Goal: Navigation & Orientation: Find specific page/section

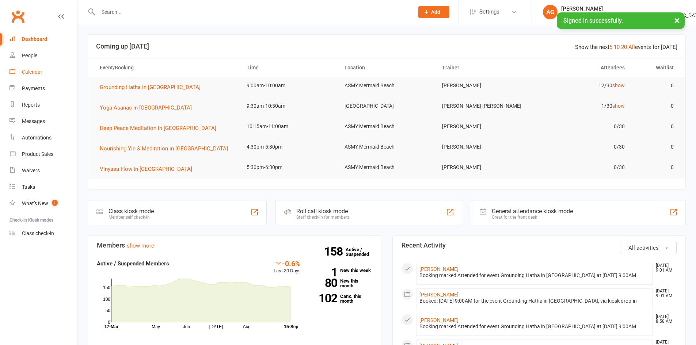
click at [38, 72] on div "Calendar" at bounding box center [32, 72] width 20 height 6
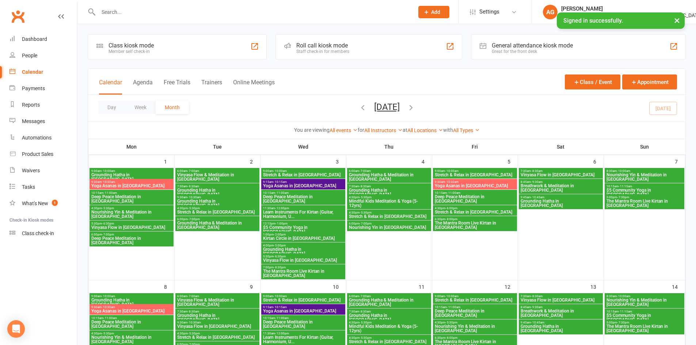
click at [359, 108] on icon "button" at bounding box center [363, 107] width 8 height 8
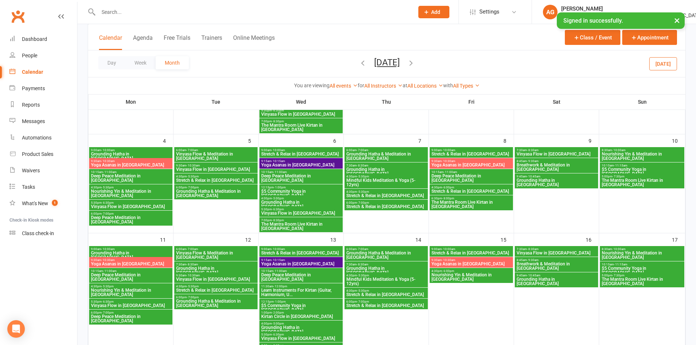
scroll to position [219, 0]
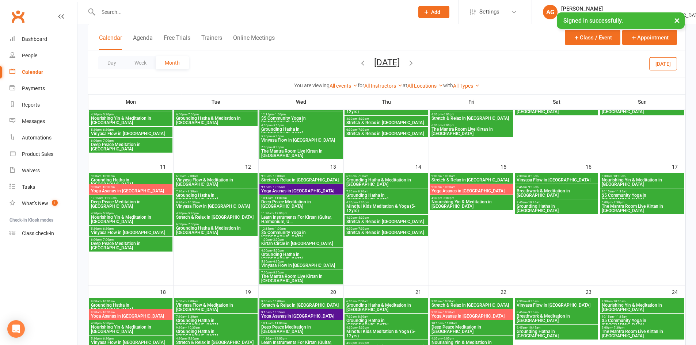
click at [191, 193] on span "Grounding Hatha in [GEOGRAPHIC_DATA]" at bounding box center [216, 197] width 80 height 9
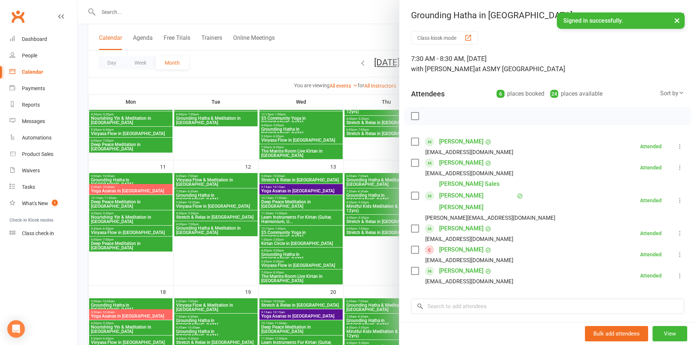
click at [378, 14] on div at bounding box center [386, 172] width 618 height 345
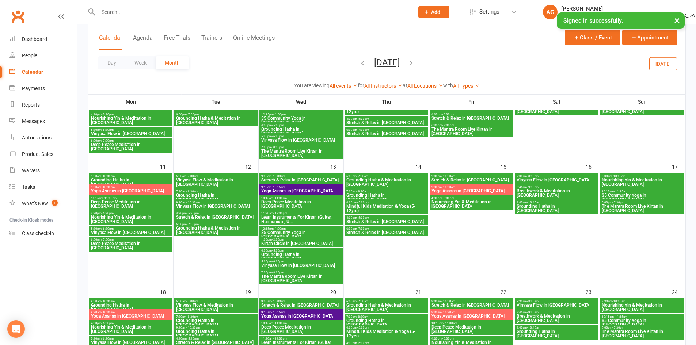
click at [364, 195] on span "Grounding Hatha in [GEOGRAPHIC_DATA]" at bounding box center [386, 197] width 80 height 9
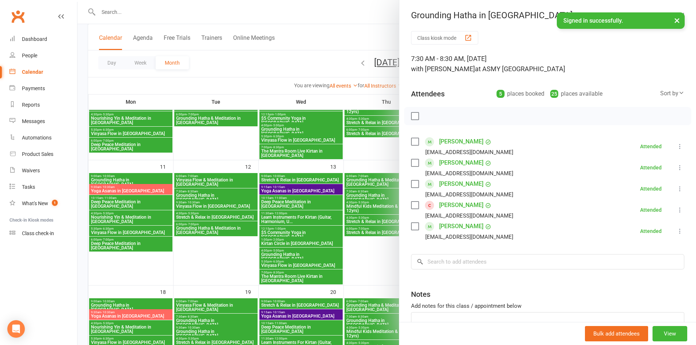
click at [384, 17] on div at bounding box center [386, 172] width 618 height 345
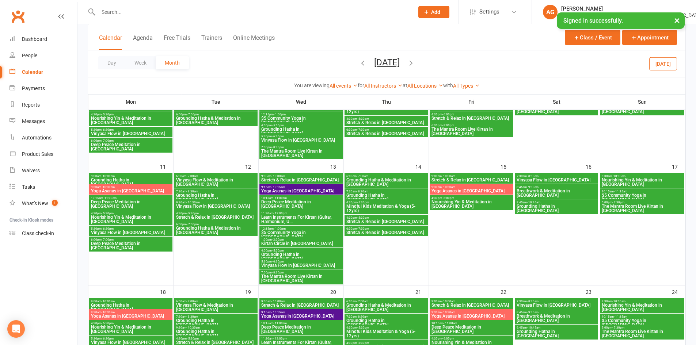
click at [370, 181] on span "Grounding Hatha & Meditation in [GEOGRAPHIC_DATA]" at bounding box center [386, 182] width 80 height 9
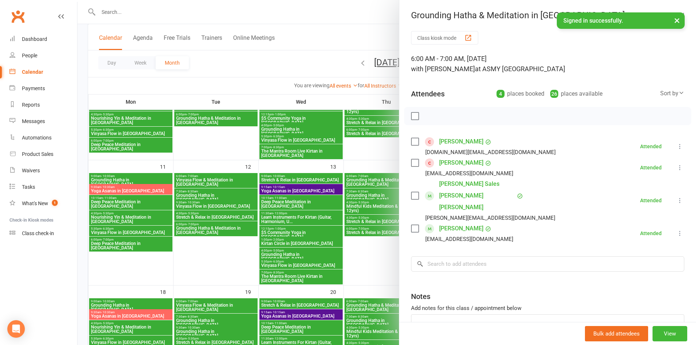
click at [371, 10] on div at bounding box center [386, 172] width 618 height 345
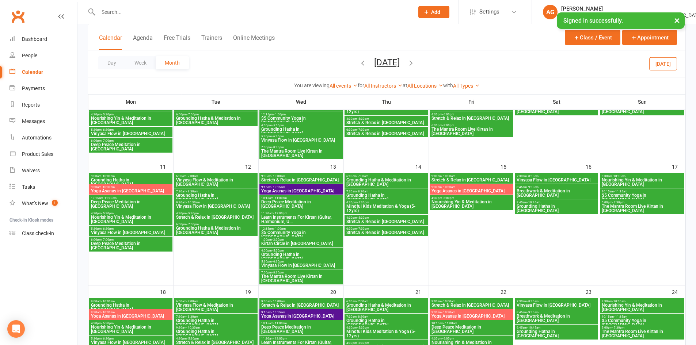
click at [439, 202] on span "Nourishing Yin & Meditation in [GEOGRAPHIC_DATA]" at bounding box center [471, 204] width 80 height 9
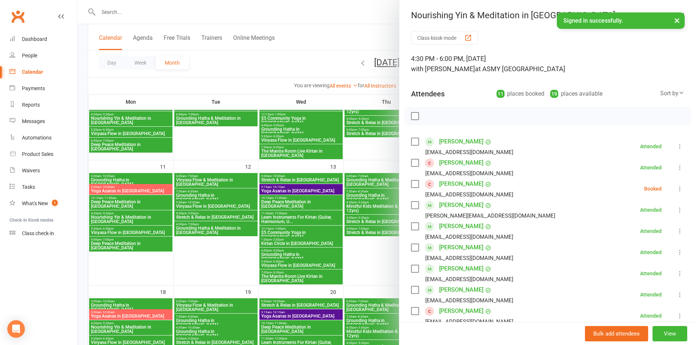
drag, startPoint x: 382, startPoint y: 10, endPoint x: 342, endPoint y: 22, distance: 41.8
click at [380, 9] on div at bounding box center [386, 172] width 618 height 345
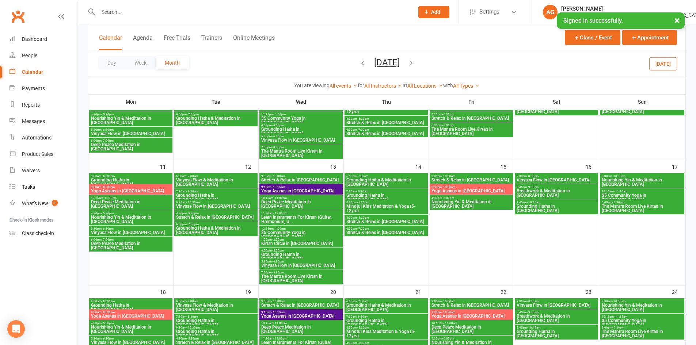
click at [621, 181] on span "Nourishing Yin & Meditation in [GEOGRAPHIC_DATA]" at bounding box center [641, 182] width 81 height 9
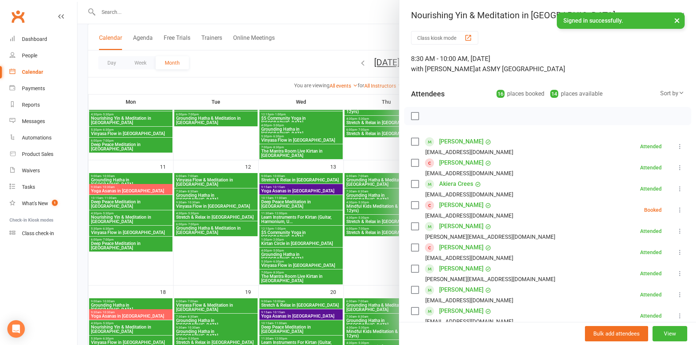
click at [386, 21] on div at bounding box center [386, 172] width 618 height 345
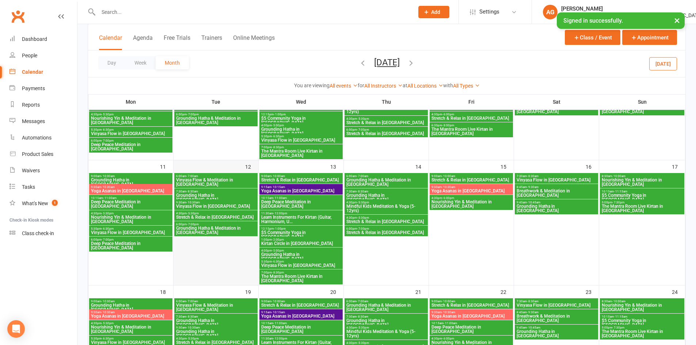
scroll to position [292, 0]
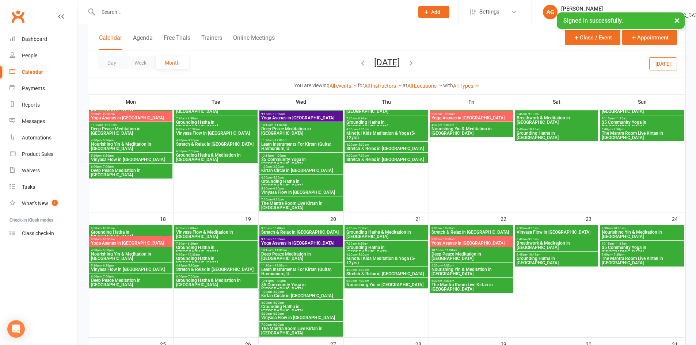
click at [197, 244] on span "- 8:30am" at bounding box center [192, 243] width 12 height 3
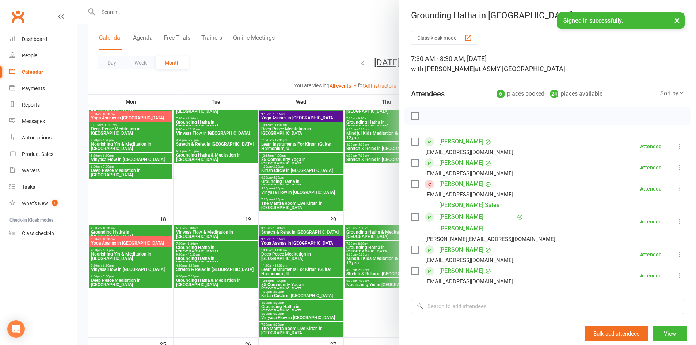
click at [310, 39] on div at bounding box center [386, 172] width 618 height 345
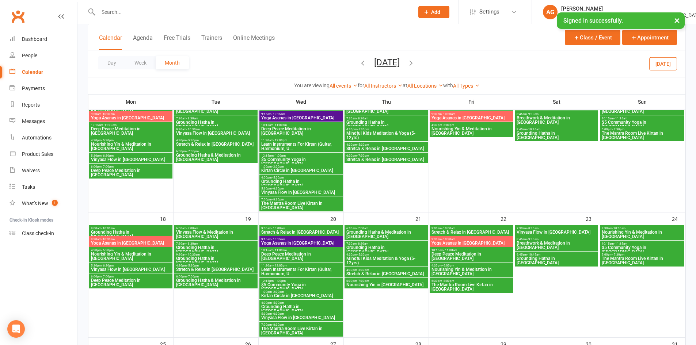
click at [390, 234] on span "Grounding Hatha & Meditation in [GEOGRAPHIC_DATA]" at bounding box center [386, 234] width 80 height 9
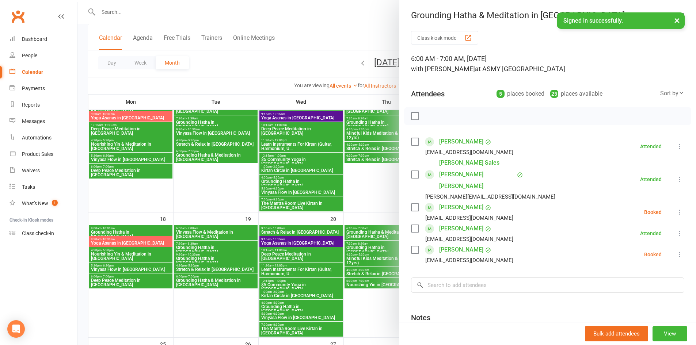
click at [372, 248] on div at bounding box center [386, 172] width 618 height 345
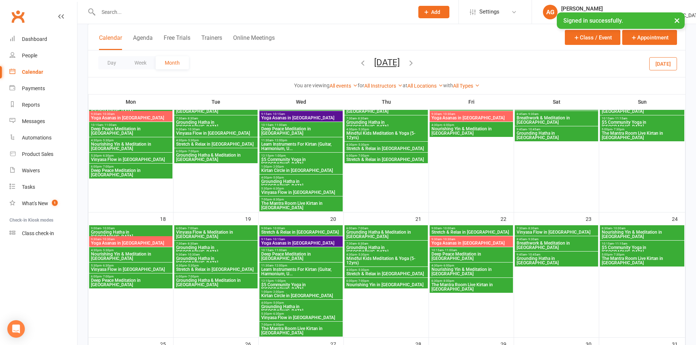
click at [372, 248] on div at bounding box center [386, 172] width 618 height 345
click at [372, 248] on span "Grounding Hatha in [GEOGRAPHIC_DATA]" at bounding box center [386, 249] width 80 height 9
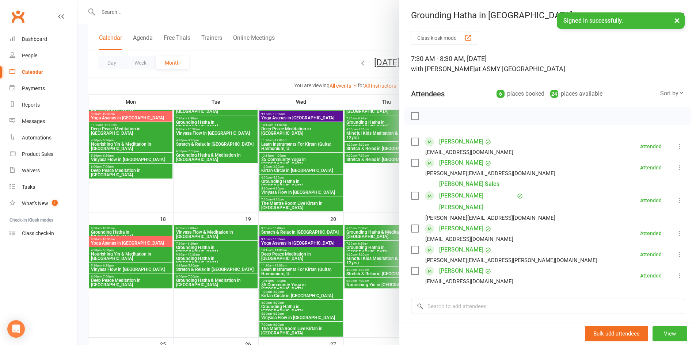
click at [677, 20] on button "×" at bounding box center [676, 20] width 13 height 16
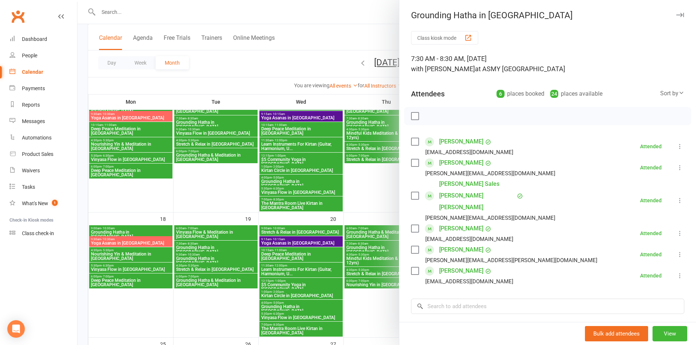
click at [386, 13] on div at bounding box center [386, 172] width 618 height 345
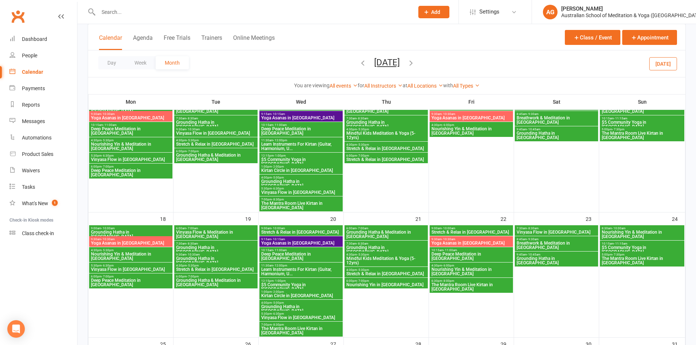
click at [616, 230] on span "Nourishing Yin & Meditation in [GEOGRAPHIC_DATA]" at bounding box center [641, 234] width 81 height 9
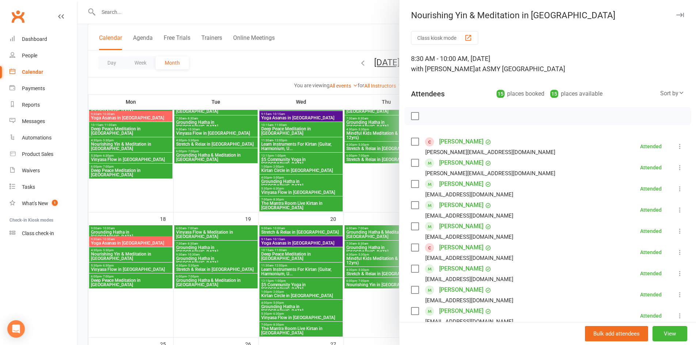
drag, startPoint x: 669, startPoint y: 14, endPoint x: 662, endPoint y: 14, distance: 7.3
click at [676, 14] on icon "button" at bounding box center [680, 15] width 8 height 4
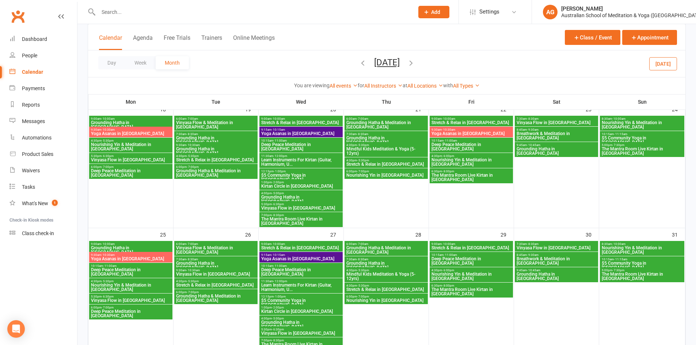
scroll to position [475, 0]
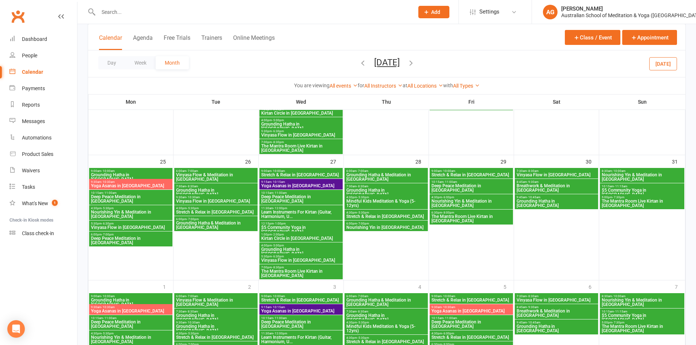
click at [196, 186] on span "- 8:30am" at bounding box center [192, 186] width 12 height 3
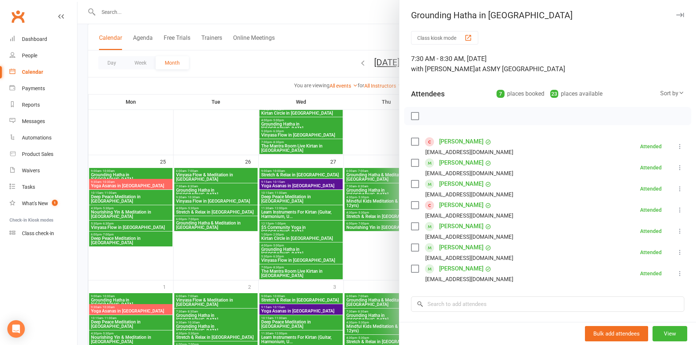
drag, startPoint x: 348, startPoint y: 27, endPoint x: 347, endPoint y: 32, distance: 5.2
click at [347, 27] on div at bounding box center [386, 172] width 618 height 345
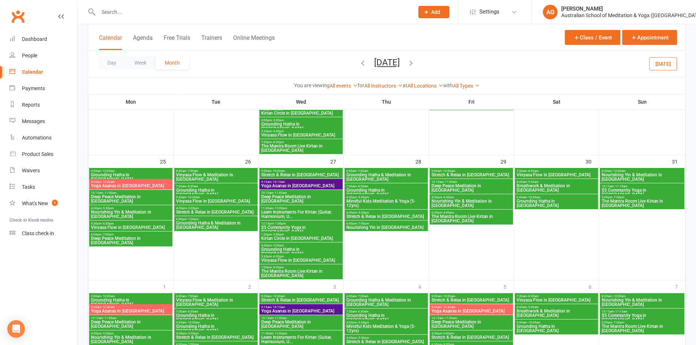
click at [375, 176] on span "Grounding Hatha & Meditation in [GEOGRAPHIC_DATA]" at bounding box center [386, 177] width 80 height 9
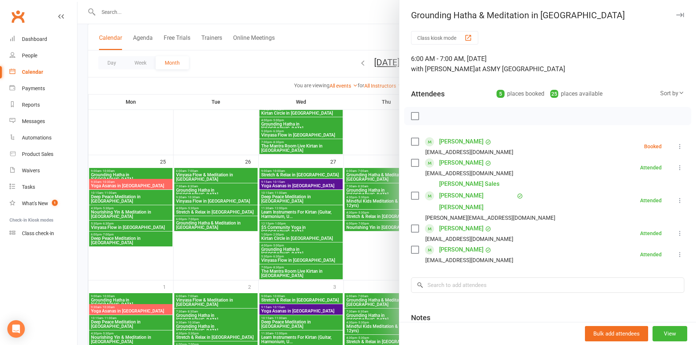
click at [369, 188] on div at bounding box center [386, 172] width 618 height 345
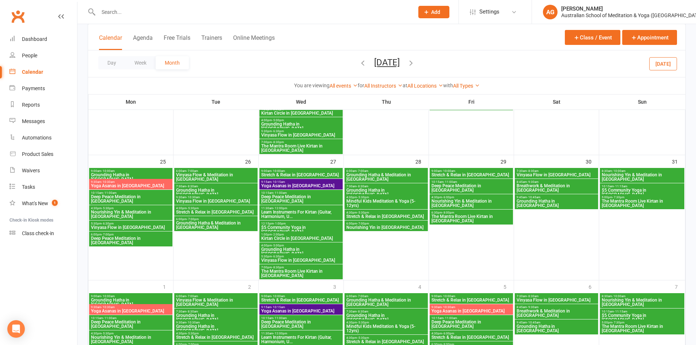
click at [369, 188] on span "Grounding Hatha in [GEOGRAPHIC_DATA]" at bounding box center [386, 192] width 80 height 9
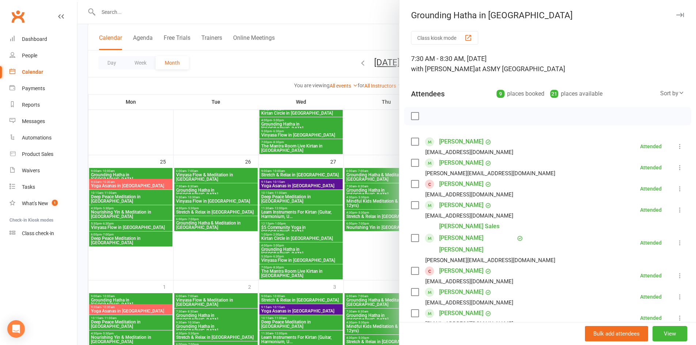
click at [348, 20] on div at bounding box center [386, 172] width 618 height 345
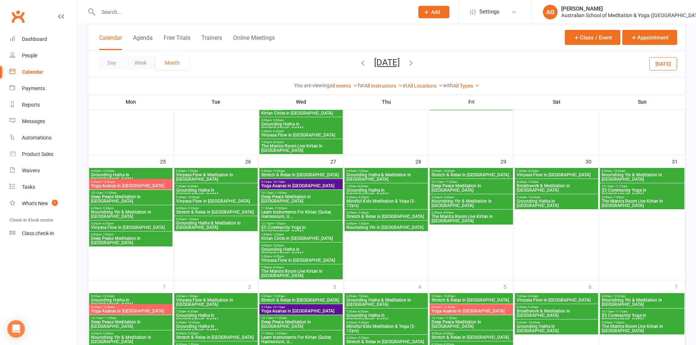
click at [617, 176] on span "Nourishing Yin & Meditation in [GEOGRAPHIC_DATA]" at bounding box center [641, 177] width 81 height 9
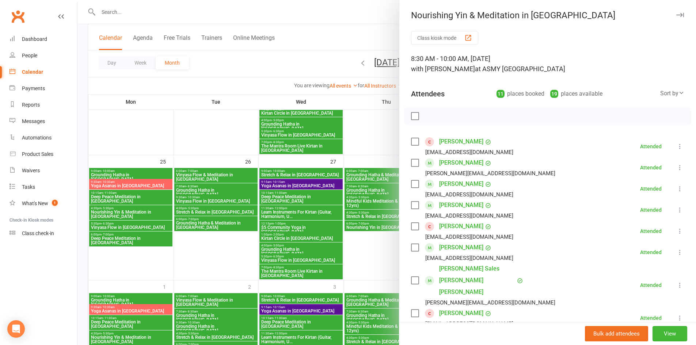
click at [675, 18] on button "button" at bounding box center [679, 15] width 9 height 9
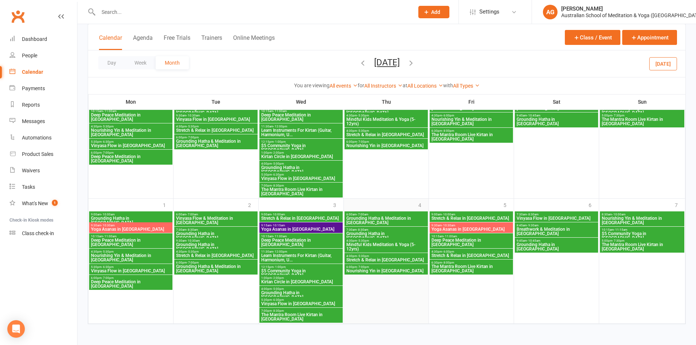
scroll to position [301, 0]
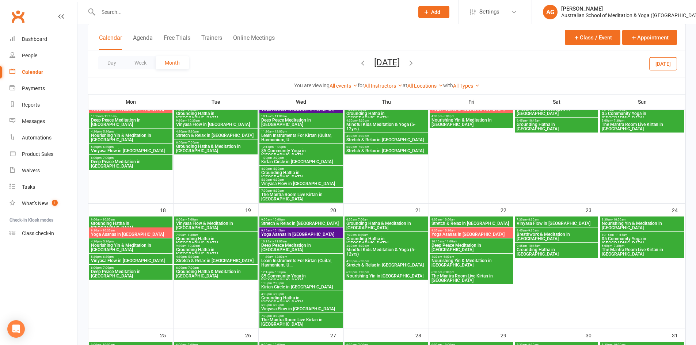
click at [415, 62] on icon "button" at bounding box center [411, 63] width 8 height 8
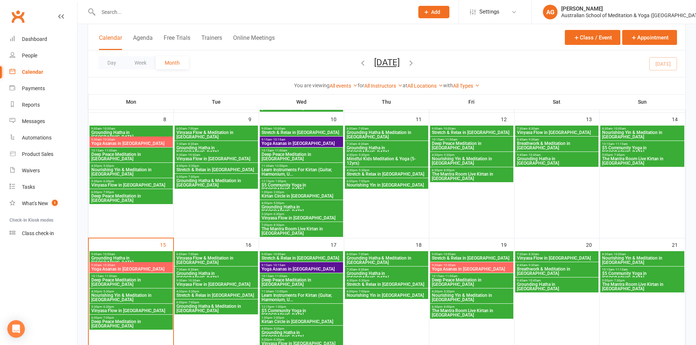
scroll to position [95, 0]
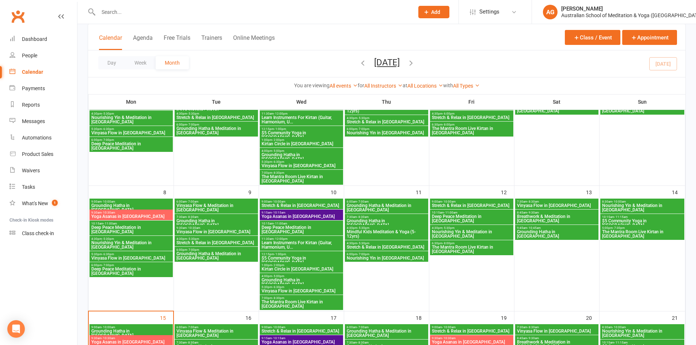
click at [296, 205] on span "Stretch & Relax in [GEOGRAPHIC_DATA]" at bounding box center [301, 205] width 80 height 4
